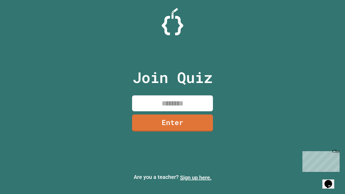
click at [196, 178] on link "Sign up here." at bounding box center [196, 177] width 32 height 6
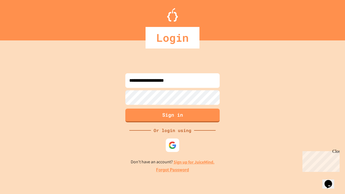
type input "**********"
